Goal: Information Seeking & Learning: Learn about a topic

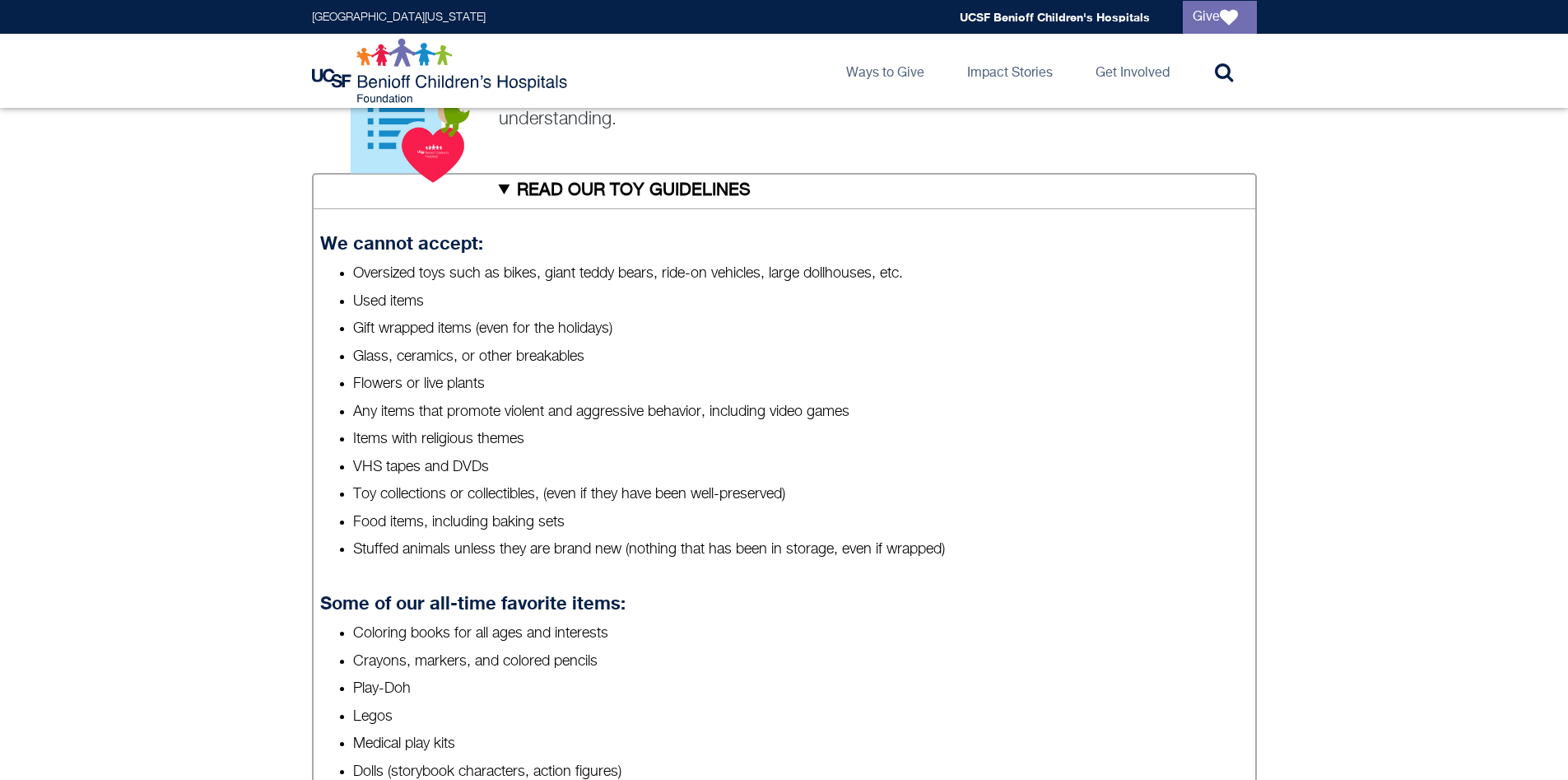
scroll to position [659, 0]
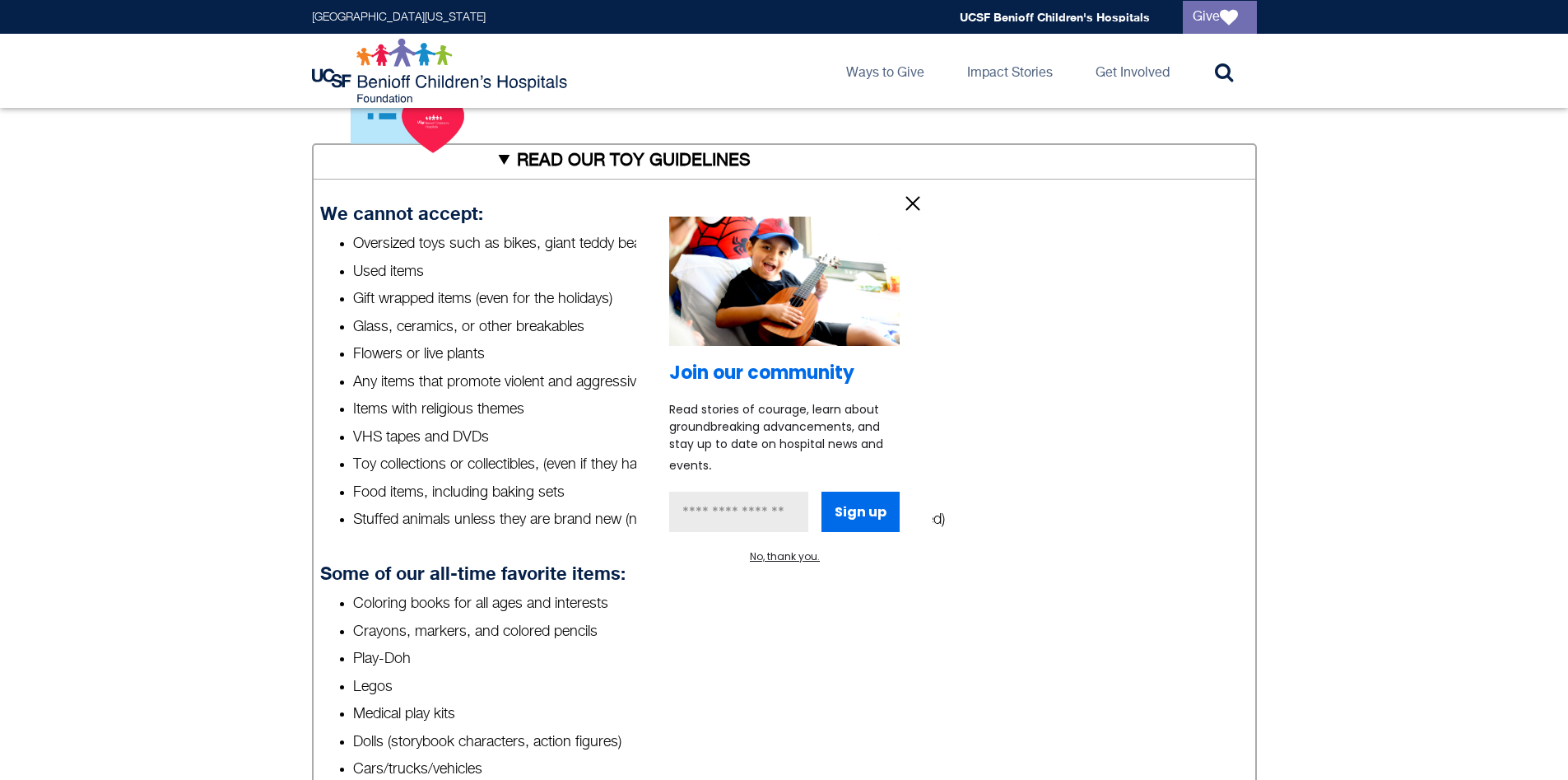
click at [517, 340] on div at bounding box center [784, 390] width 1568 height 780
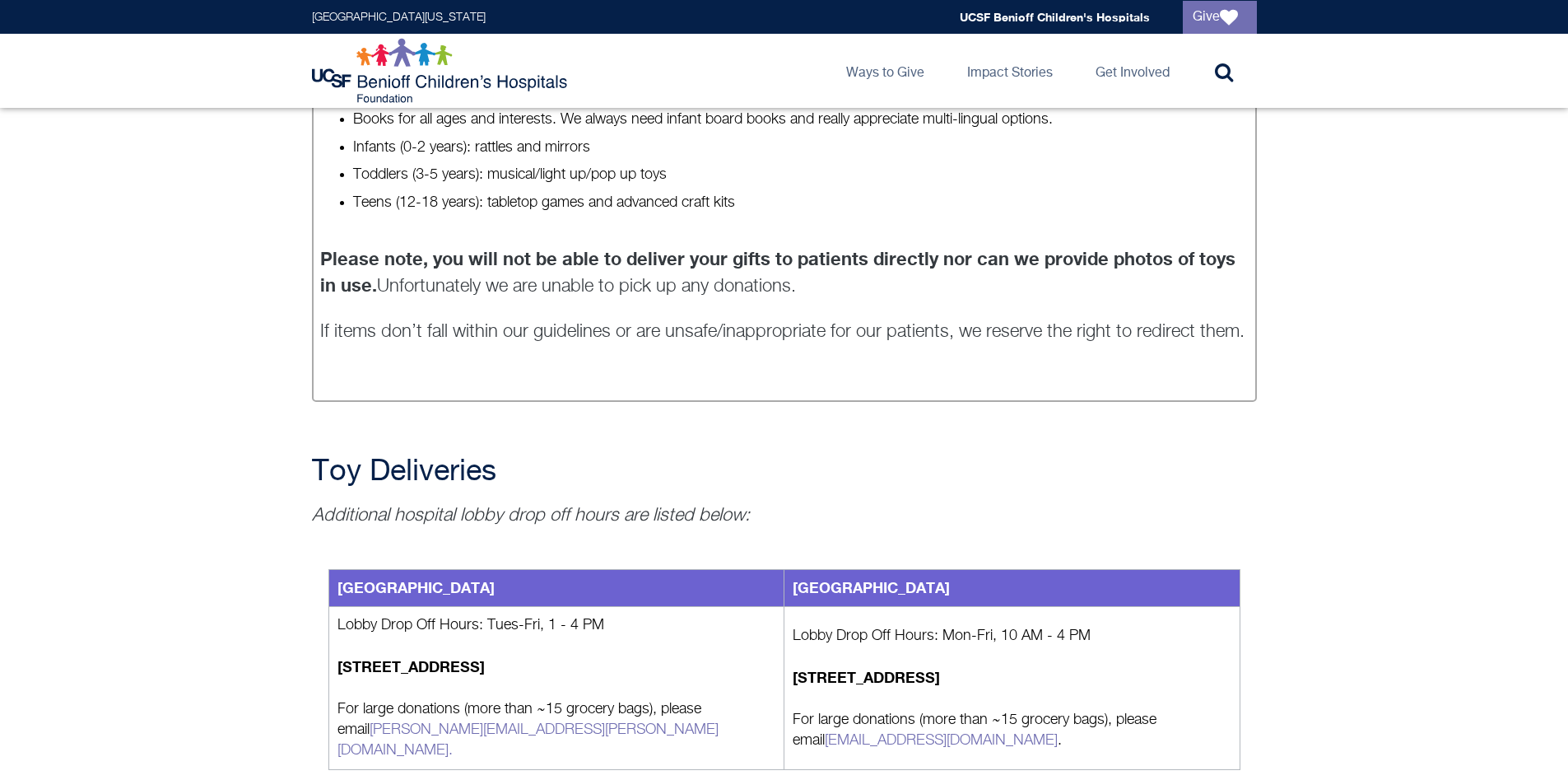
scroll to position [1557, 0]
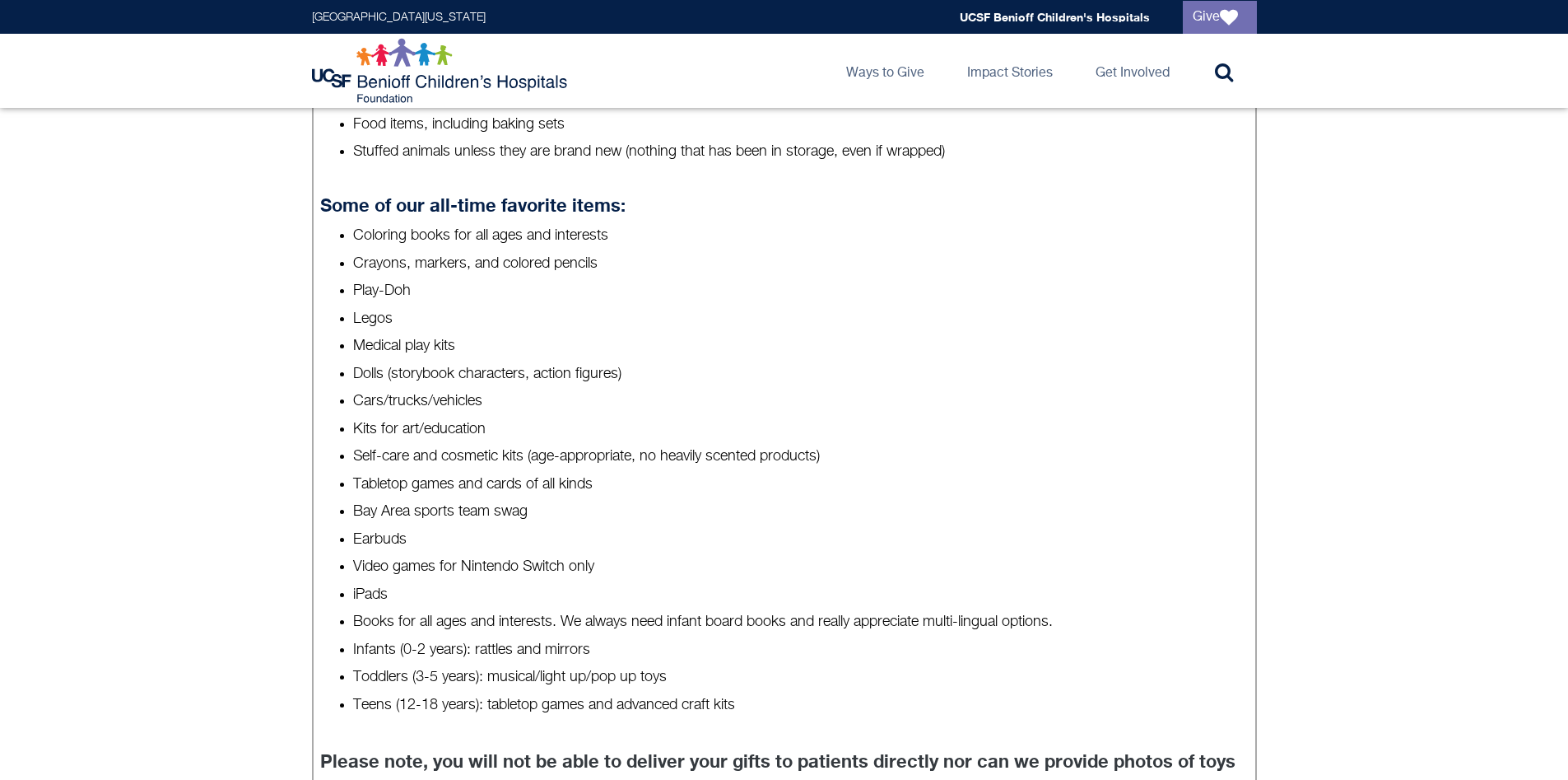
scroll to position [1064, 0]
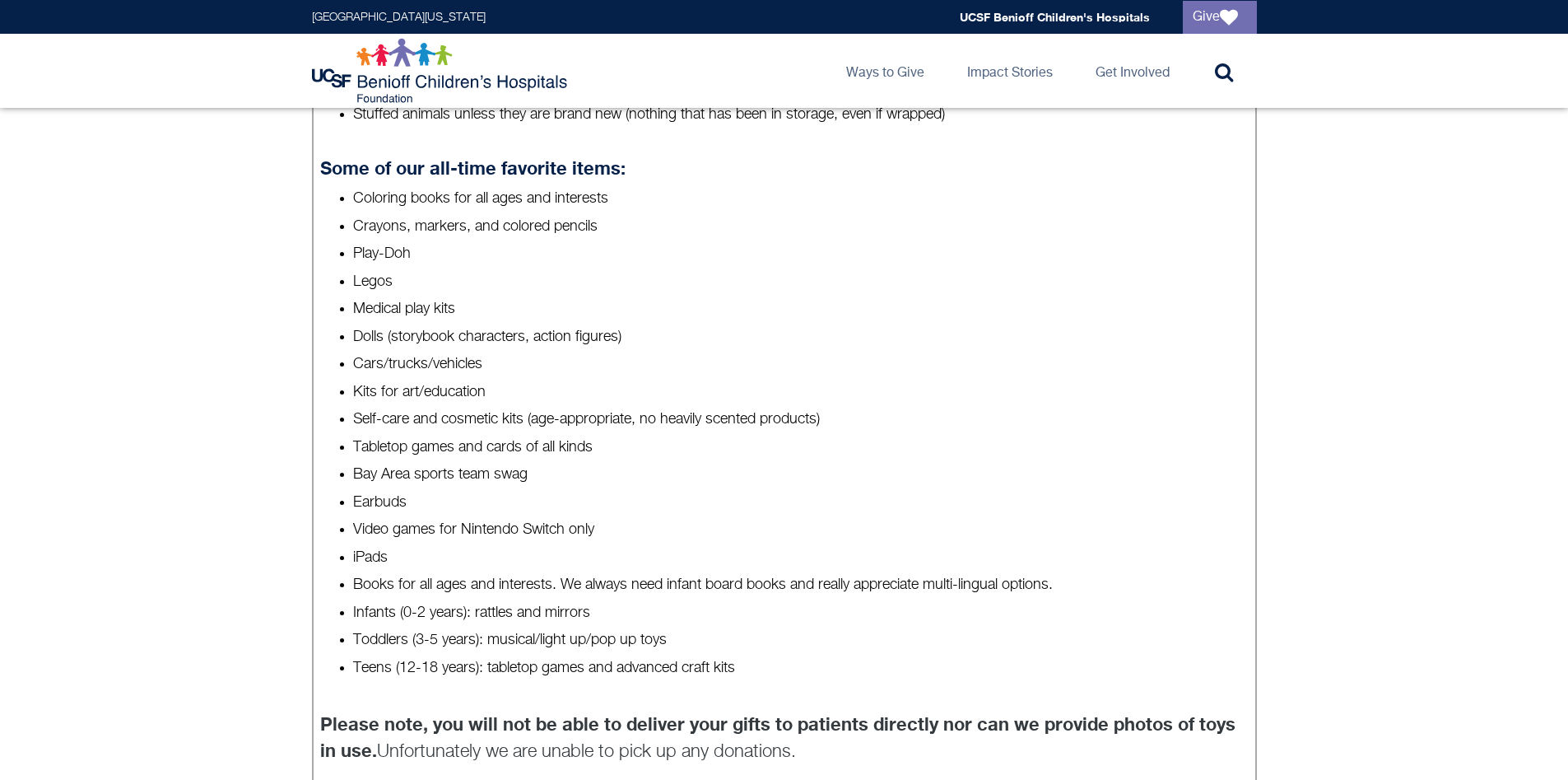
click at [1001, 334] on li "Dolls (storybook characters, action figures)" at bounding box center [800, 337] width 894 height 20
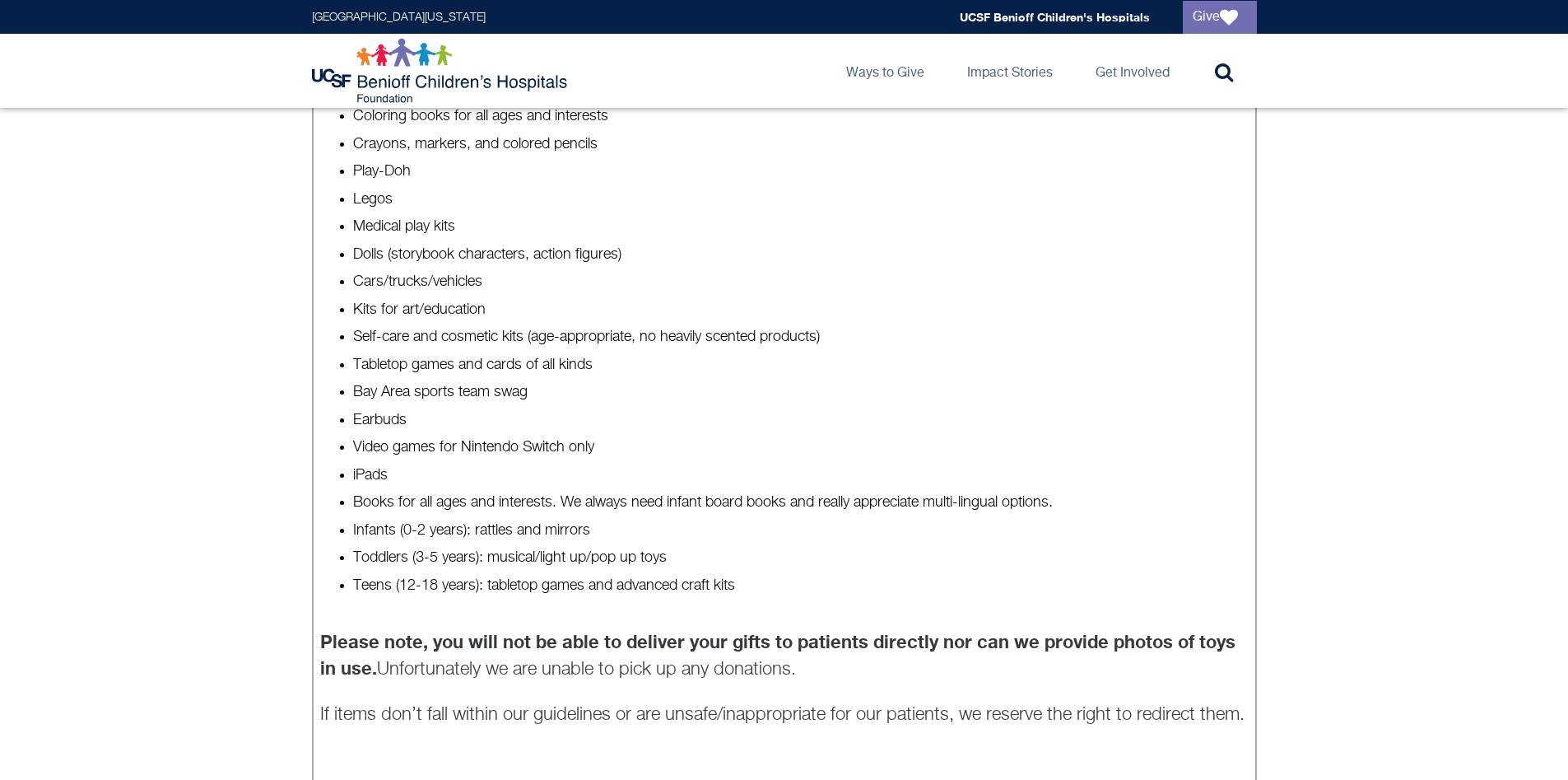
scroll to position [1228, 0]
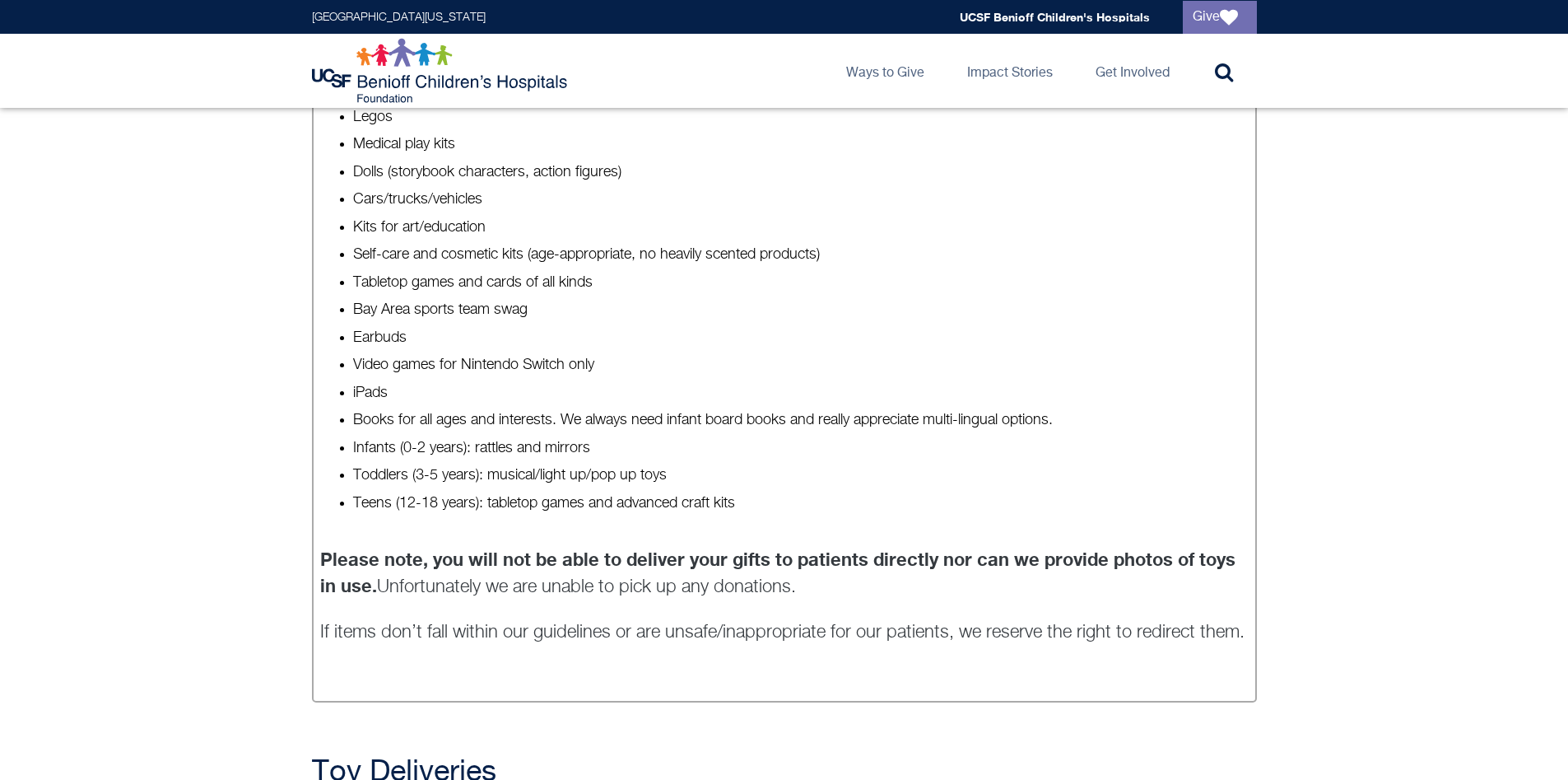
click at [607, 359] on li "Video games for Nintendo Switch only" at bounding box center [800, 365] width 894 height 20
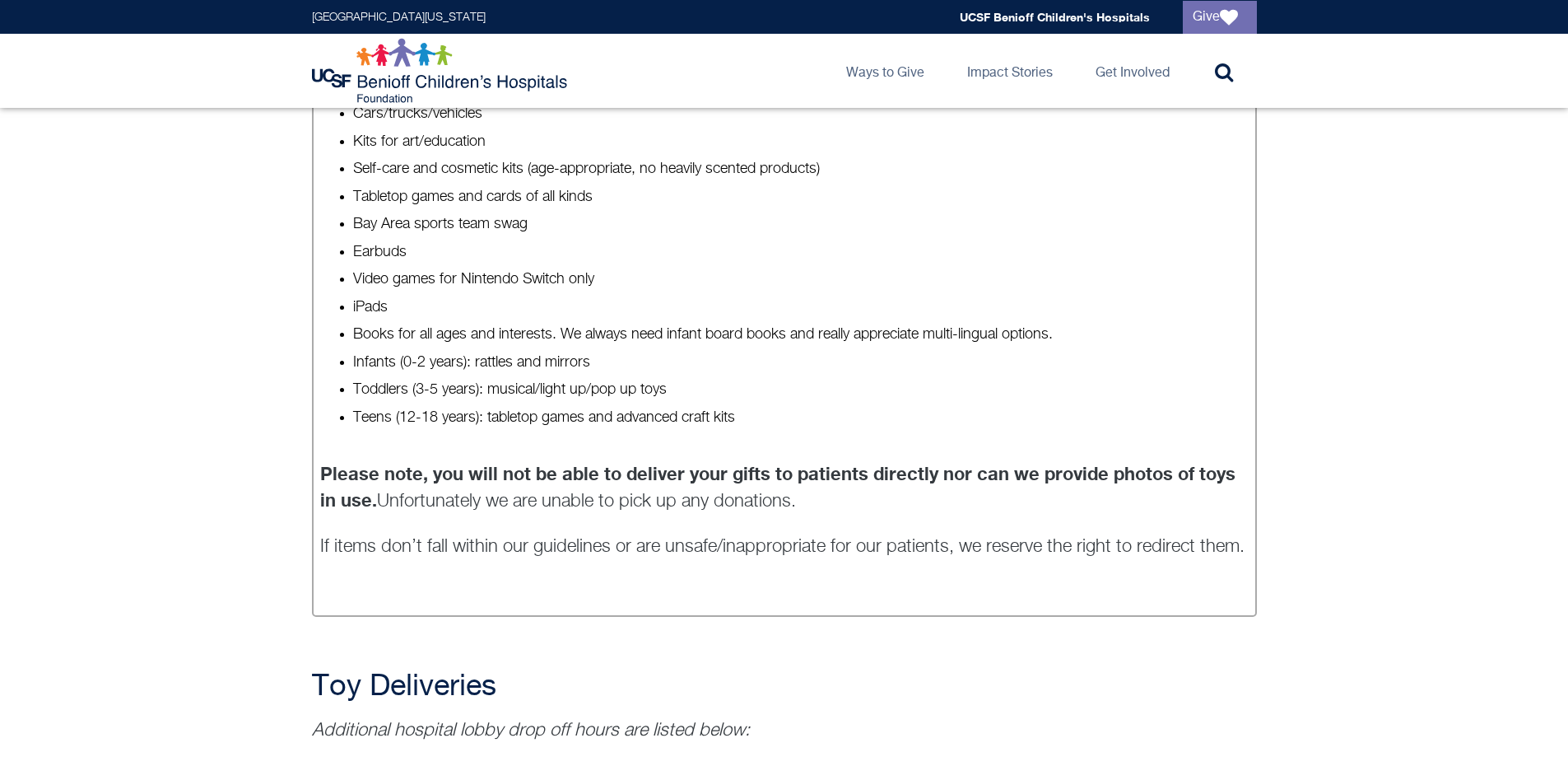
scroll to position [1557, 0]
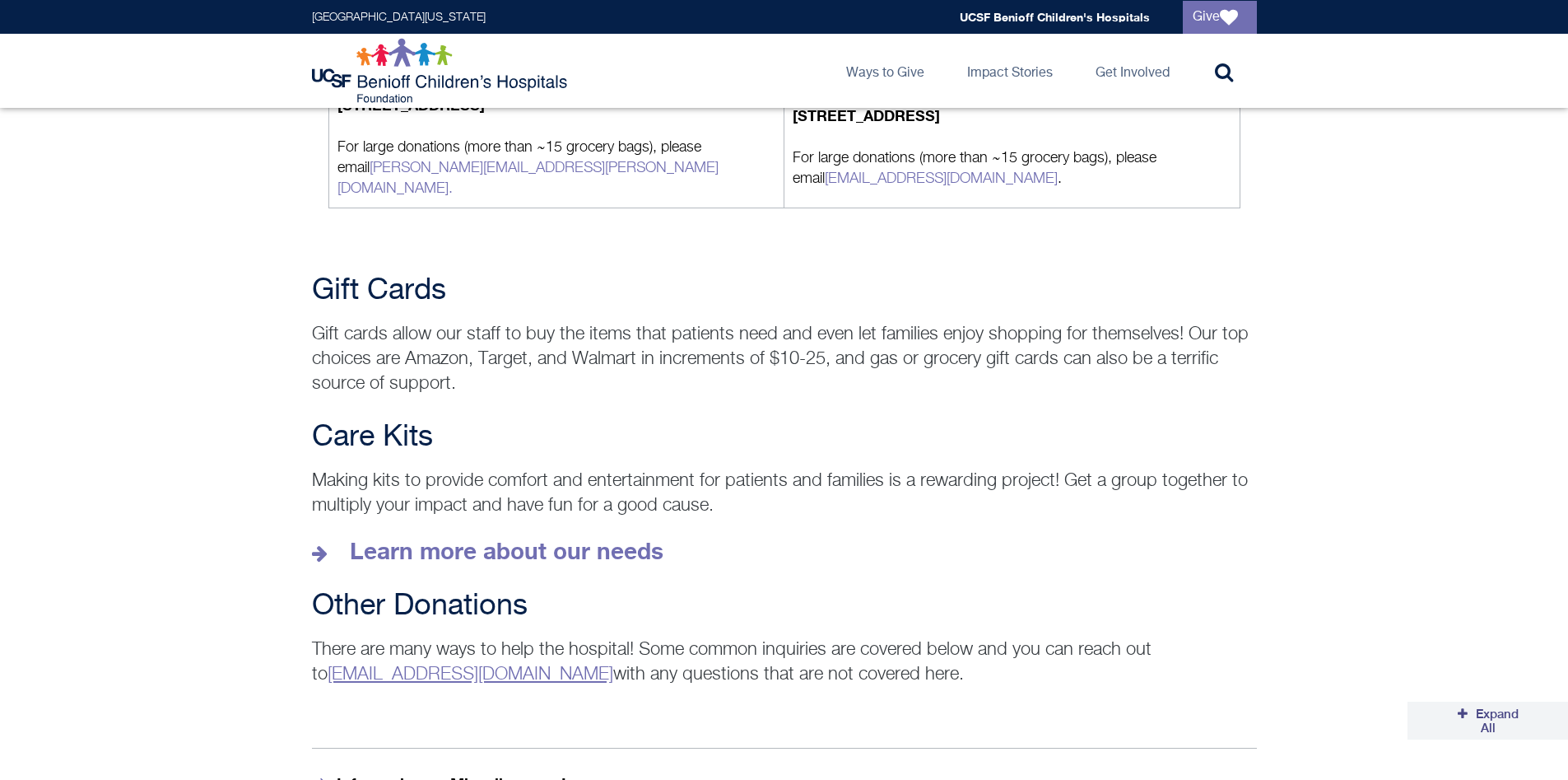
scroll to position [2134, 0]
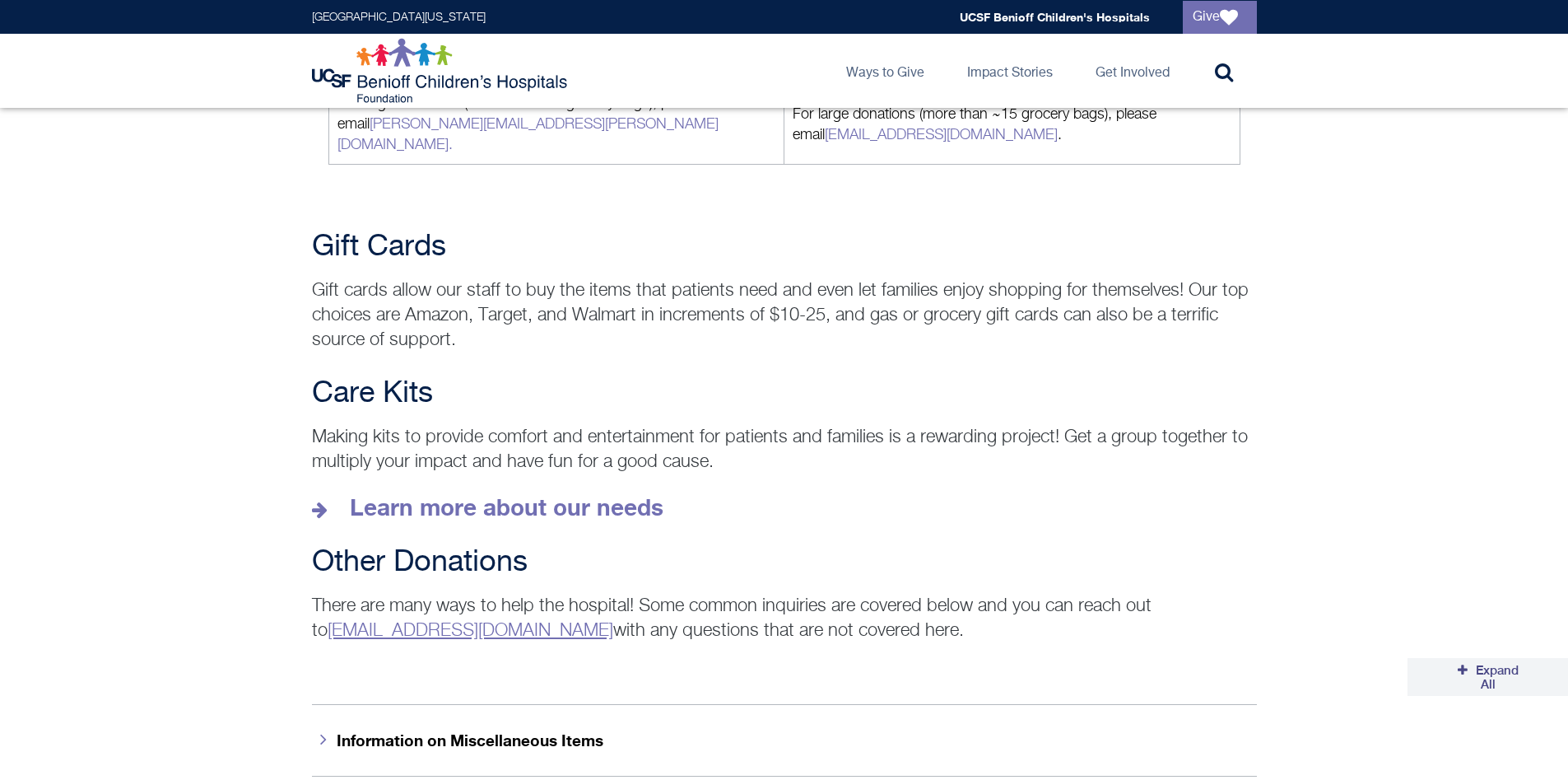
click at [914, 377] on h2 "Care Kits" at bounding box center [784, 393] width 945 height 33
click at [915, 377] on h2 "Care Kits" at bounding box center [784, 393] width 945 height 33
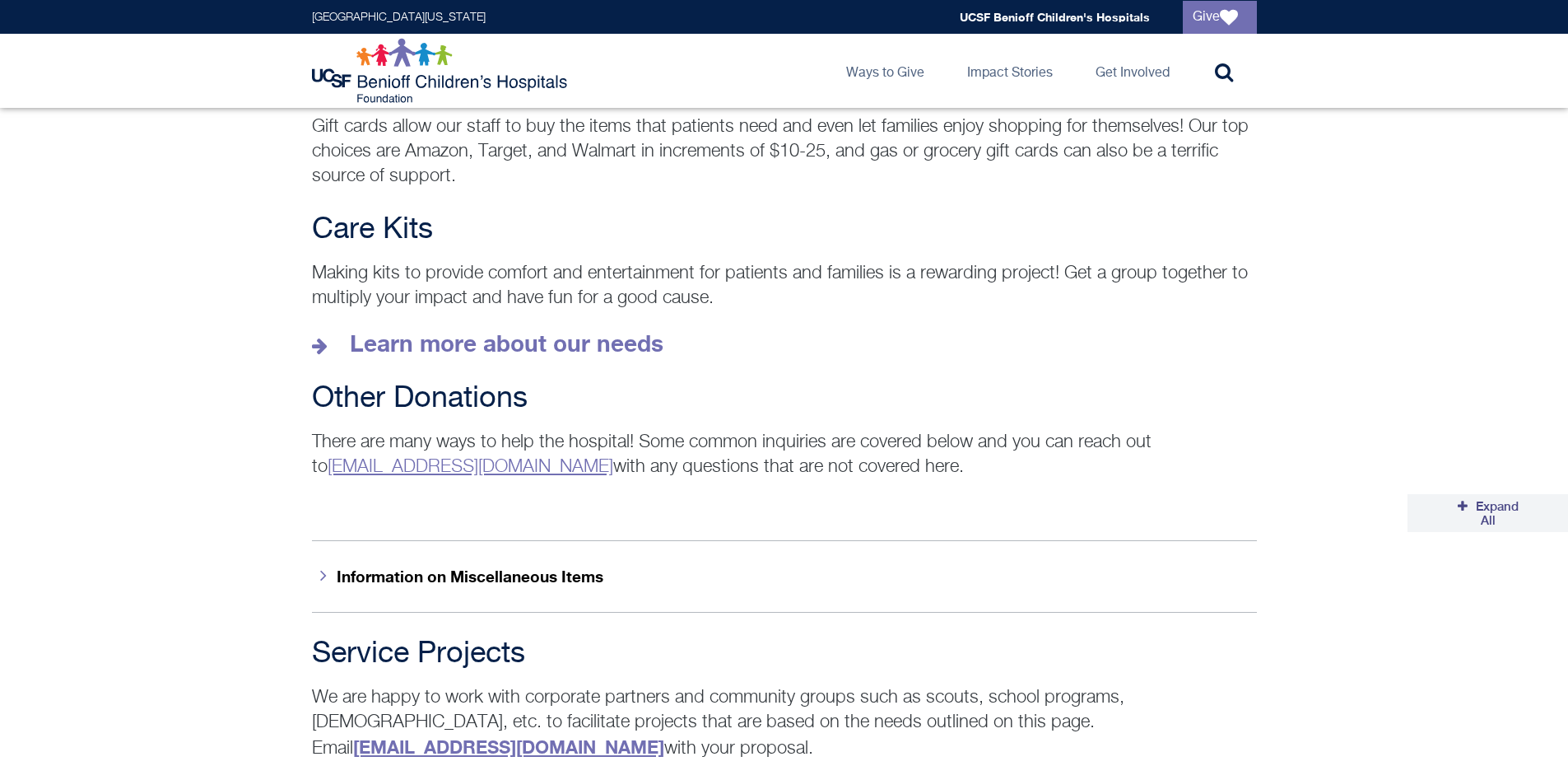
scroll to position [2299, 0]
click at [795, 330] on p "Learn more about our needs" at bounding box center [784, 342] width 945 height 26
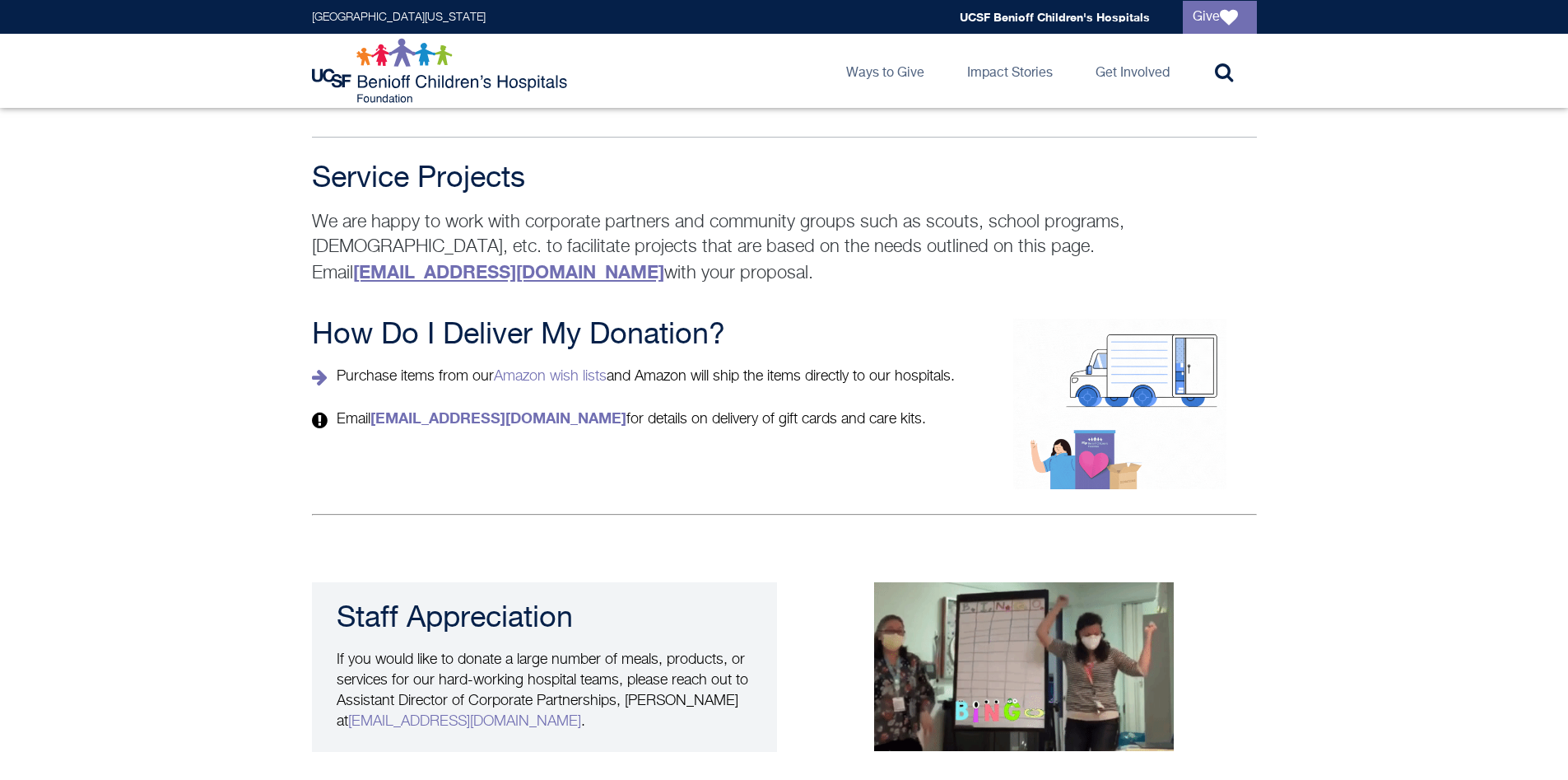
scroll to position [2957, 0]
